Goal: Task Accomplishment & Management: Use online tool/utility

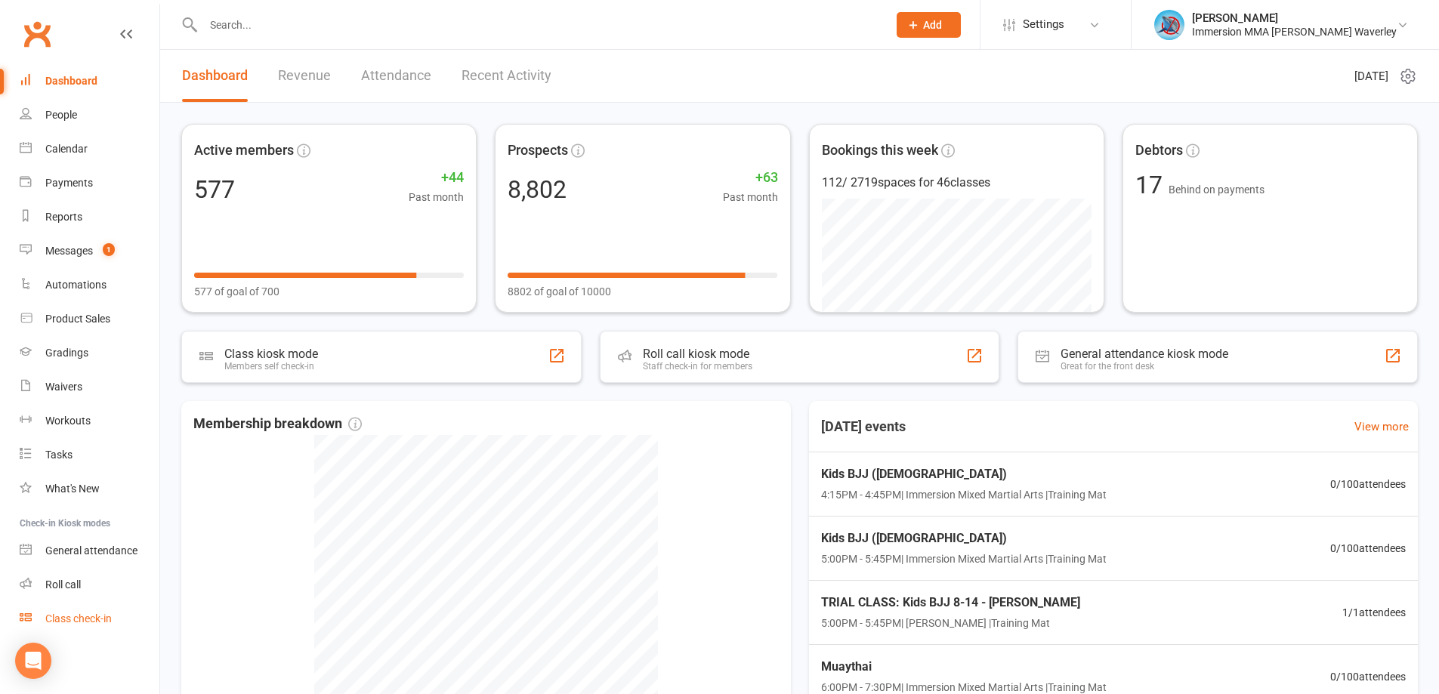
click at [88, 628] on link "Class check-in" at bounding box center [90, 619] width 140 height 34
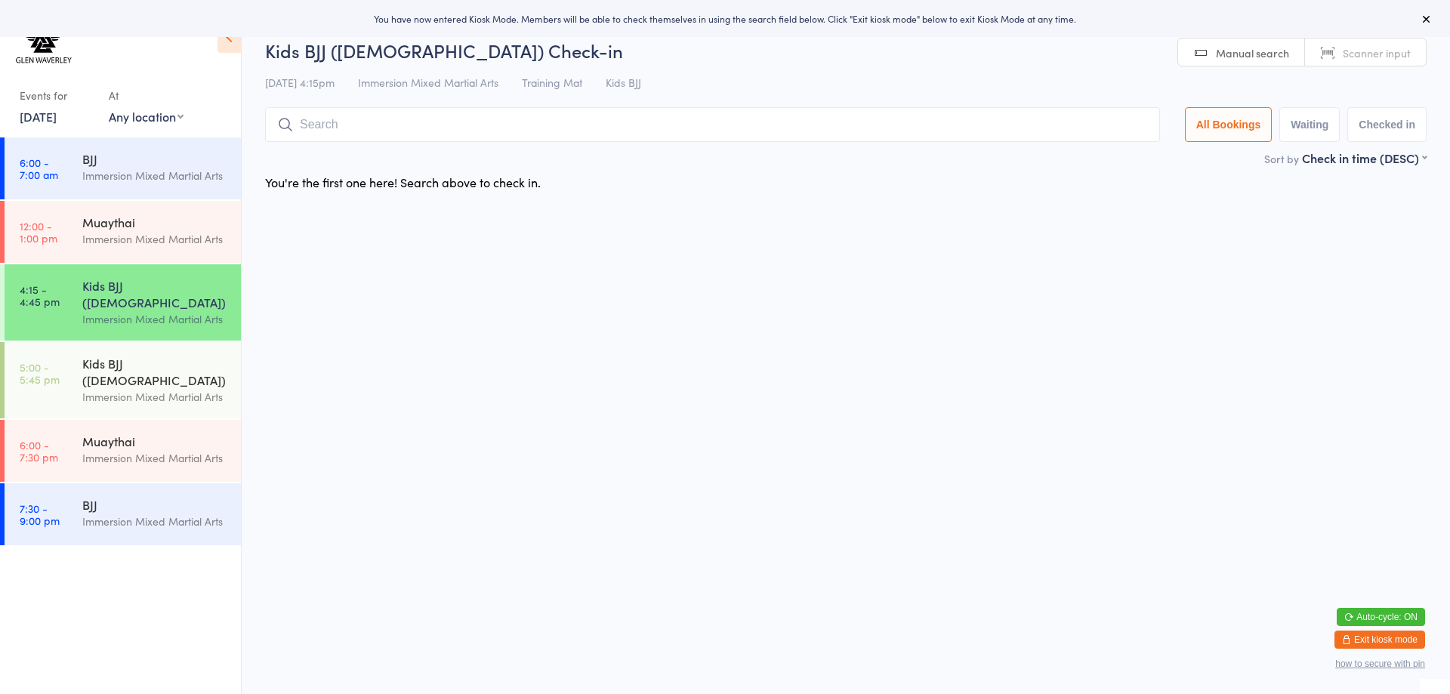
click at [39, 122] on link "[DATE]" at bounding box center [38, 116] width 37 height 17
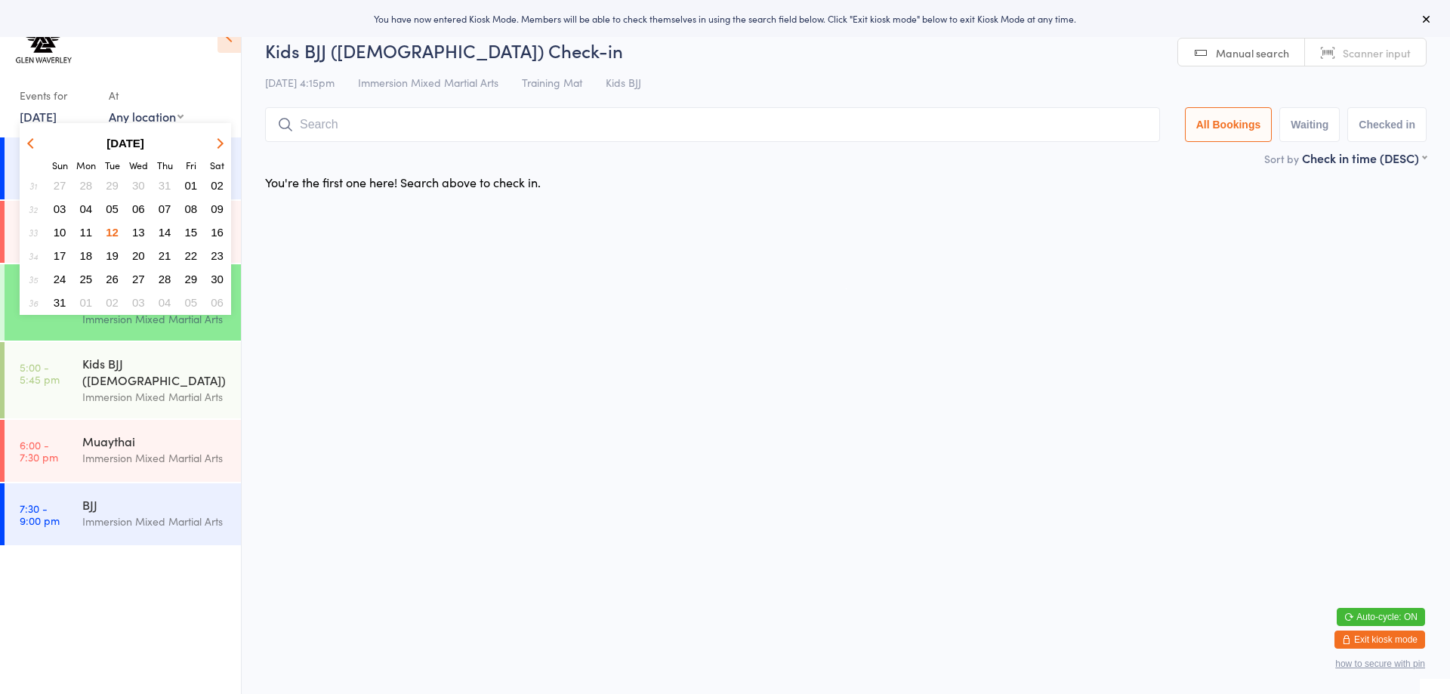
click at [86, 231] on span "11" at bounding box center [86, 232] width 13 height 13
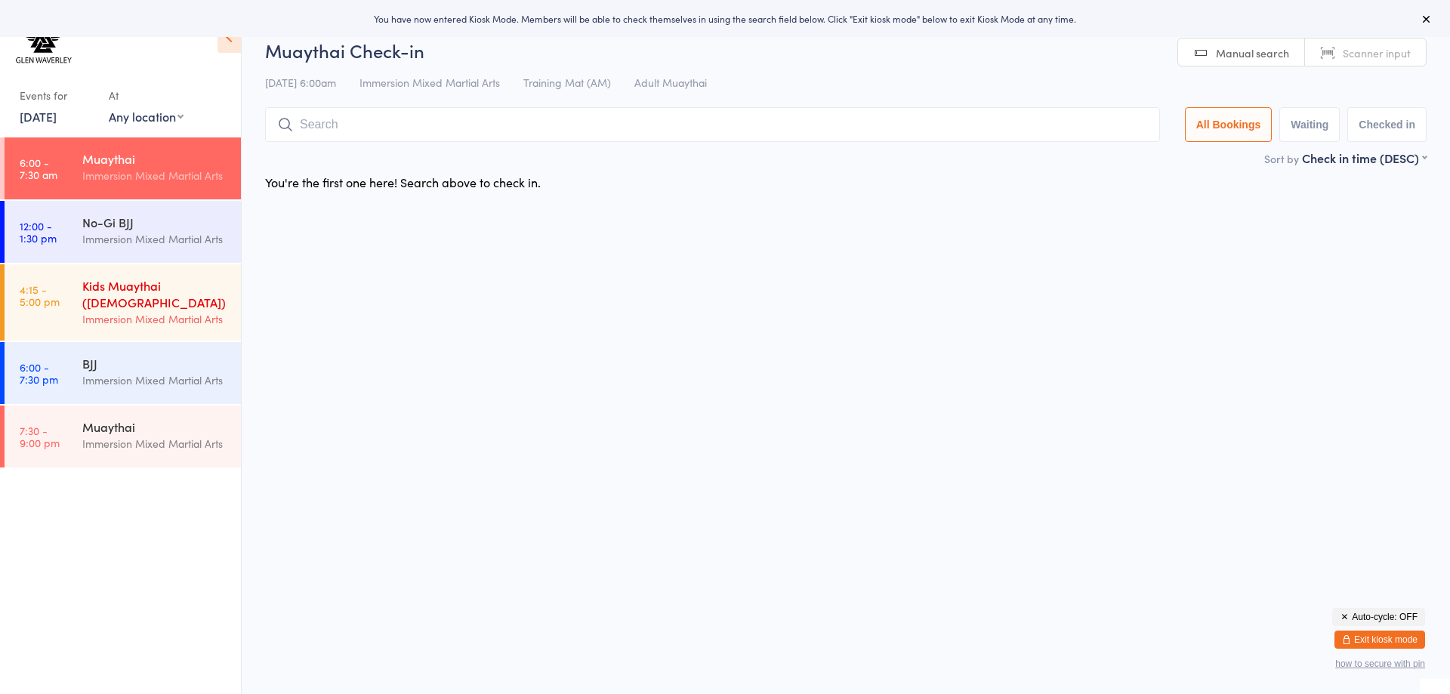
click at [123, 310] on div "Immersion Mixed Martial Arts" at bounding box center [155, 318] width 146 height 17
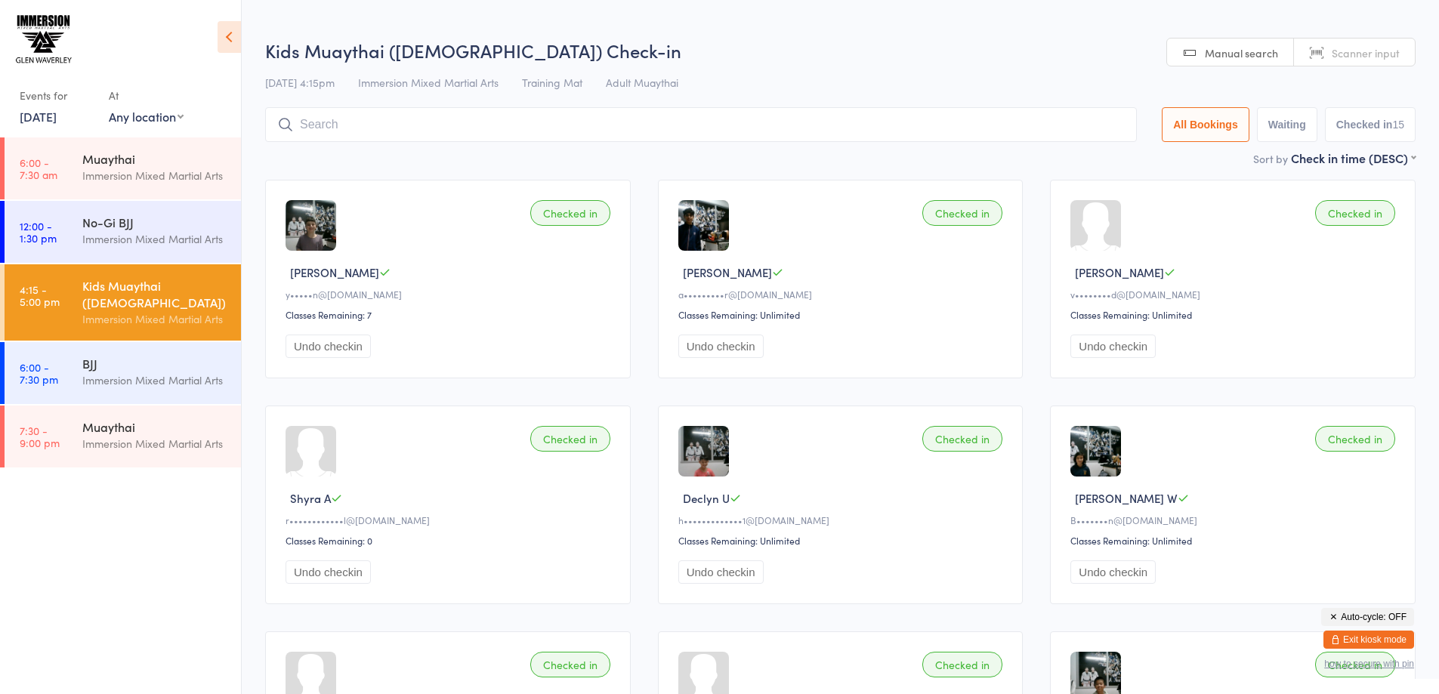
click at [369, 123] on input "search" at bounding box center [701, 124] width 872 height 35
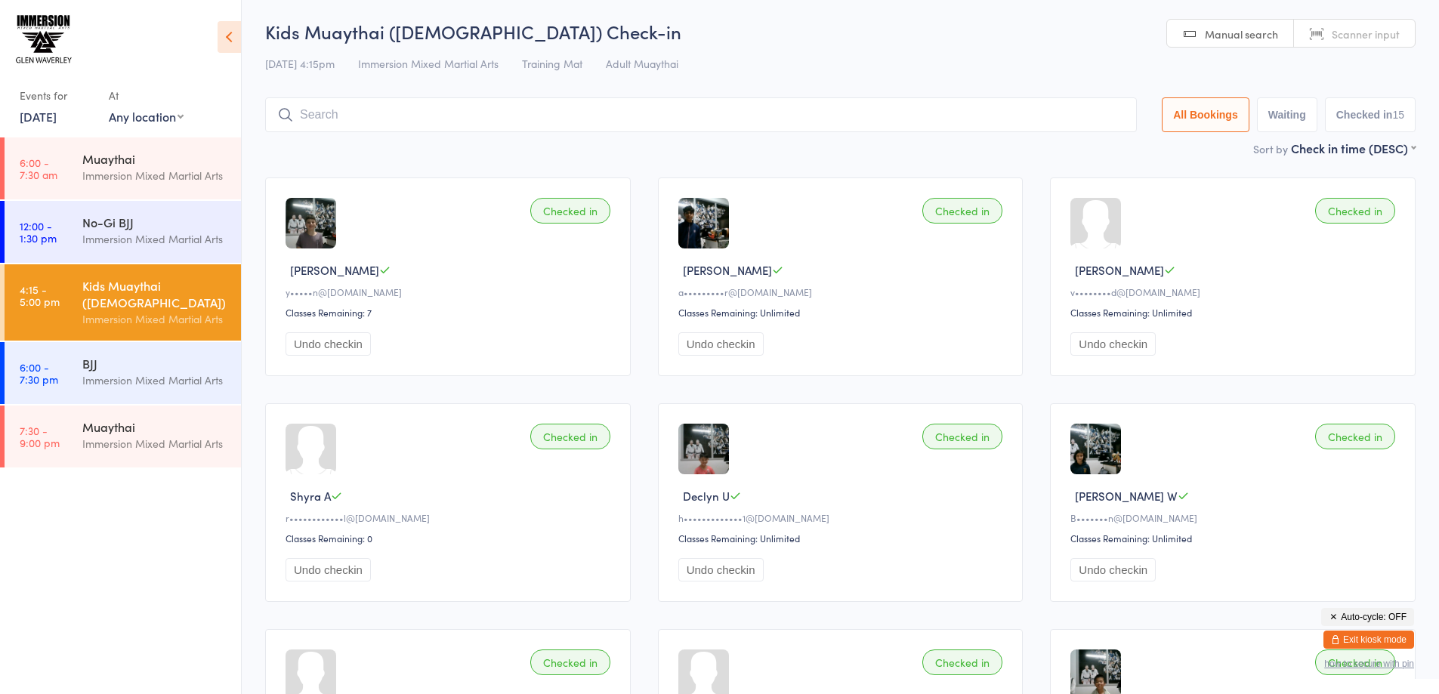
paste input "7928"
type input "7928"
click at [1074, 153] on button "Drop in" at bounding box center [1091, 147] width 60 height 22
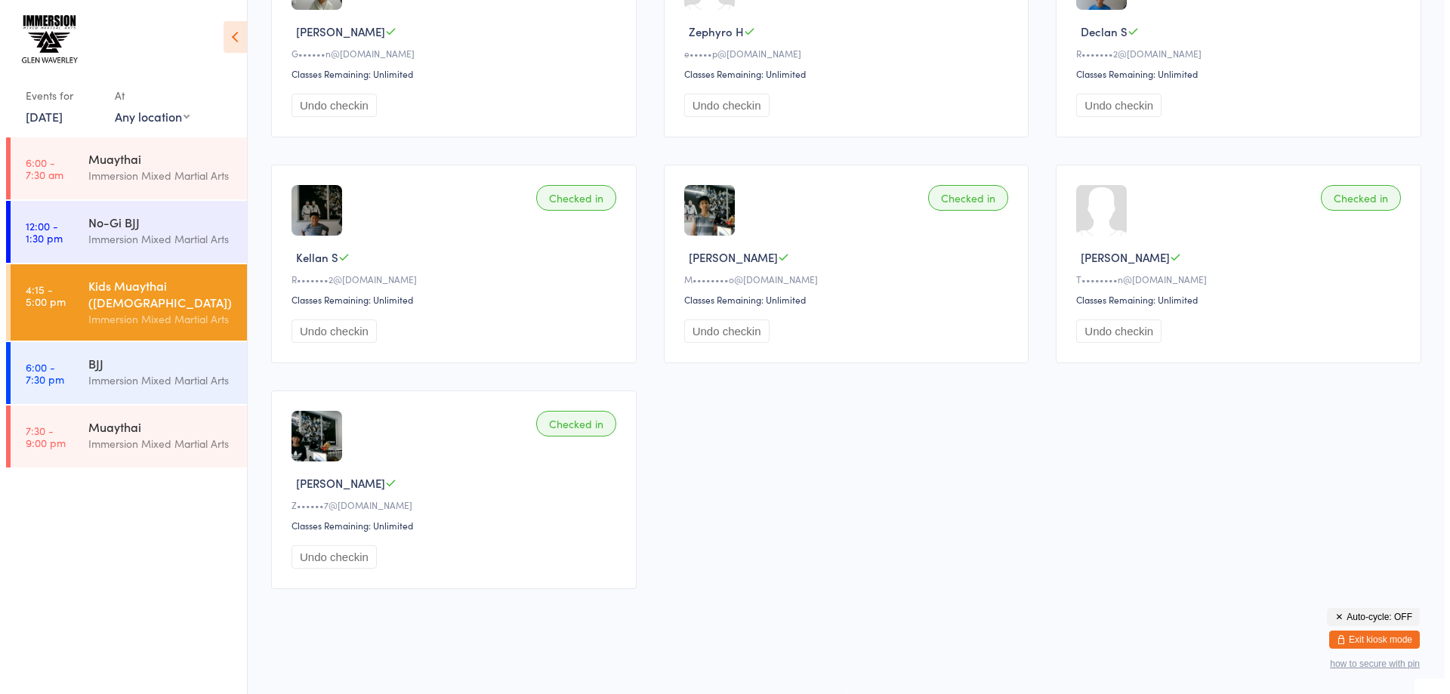
scroll to position [0, 0]
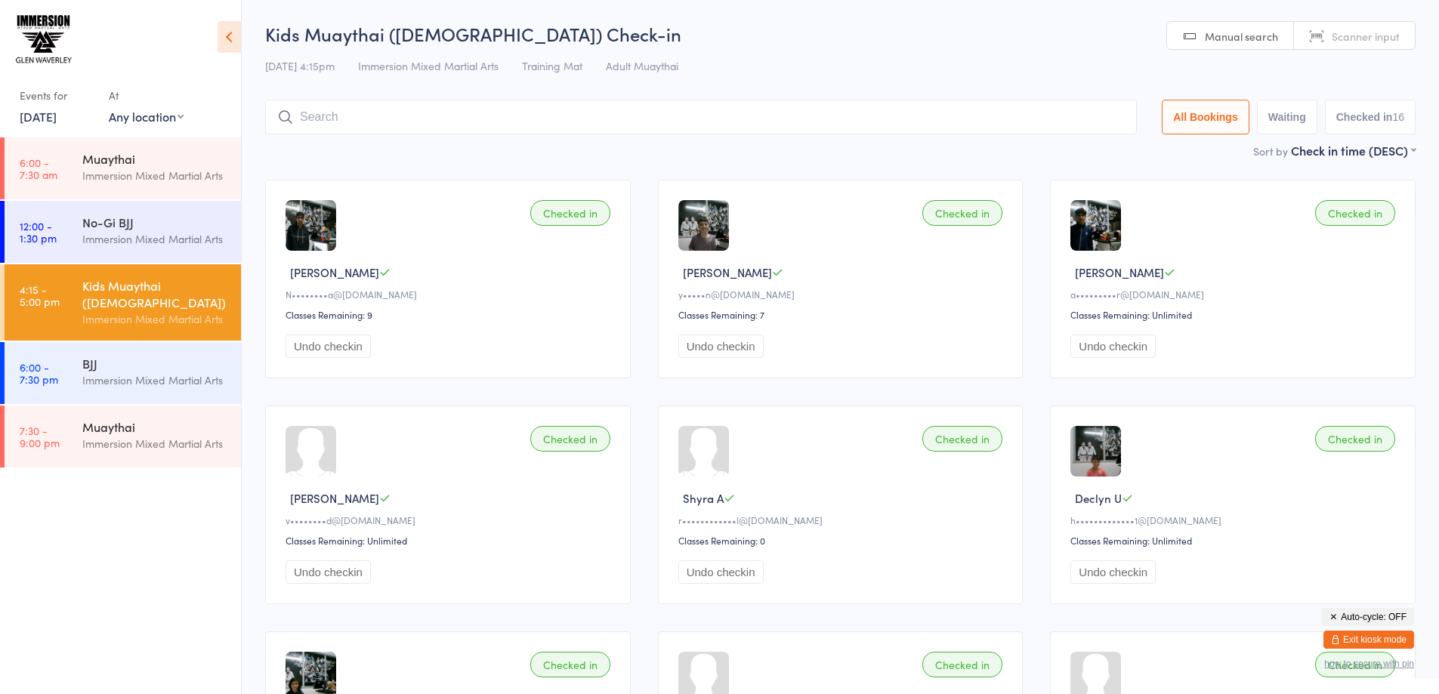
click at [1380, 645] on button "Exit kiosk mode" at bounding box center [1368, 640] width 91 height 18
